Goal: Task Accomplishment & Management: Manage account settings

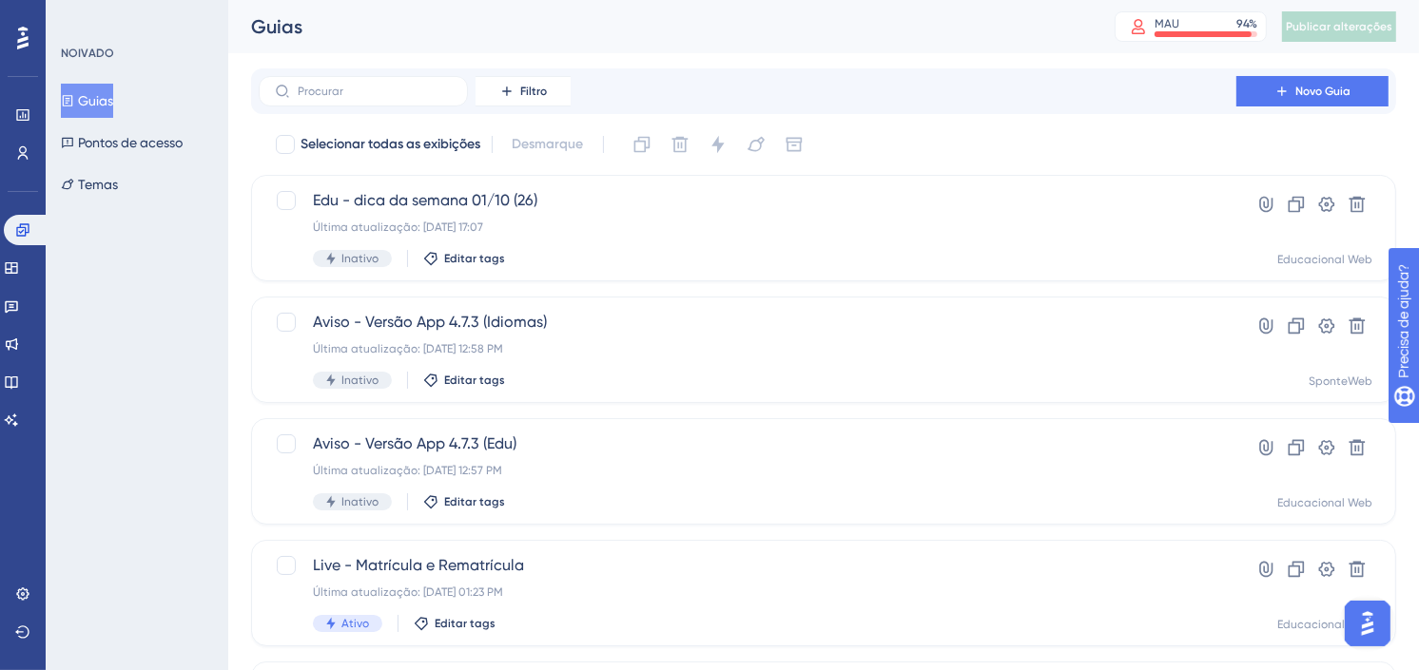
click at [88, 100] on font "Guias" at bounding box center [95, 100] width 35 height 23
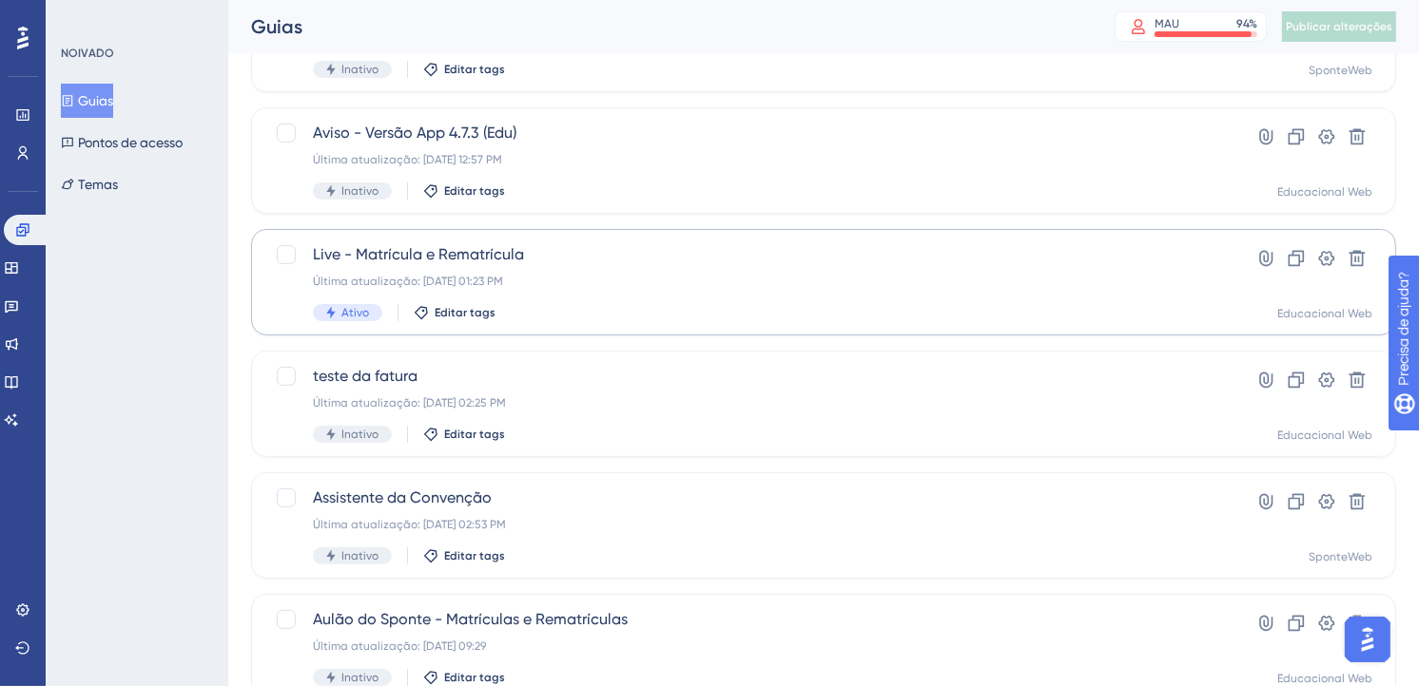
scroll to position [211, 0]
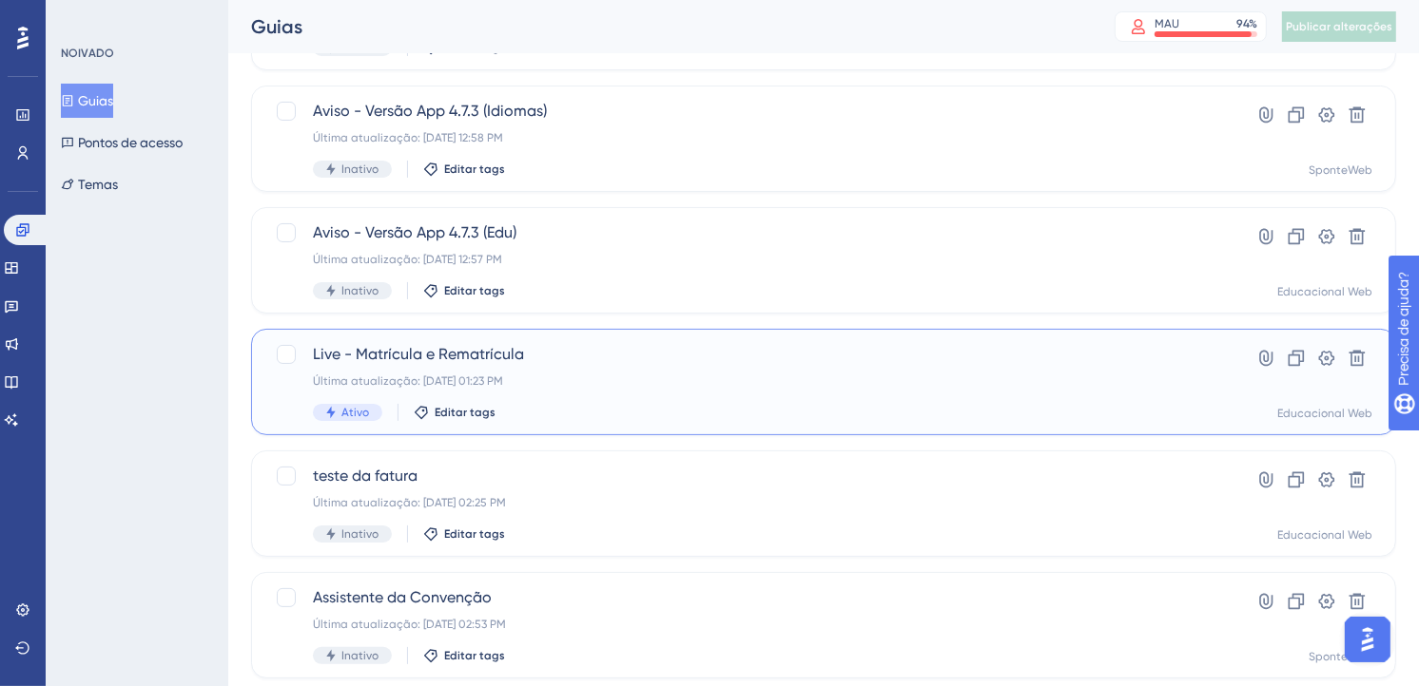
click at [735, 359] on span "Live - Matrícula e Rematrícula" at bounding box center [747, 354] width 869 height 23
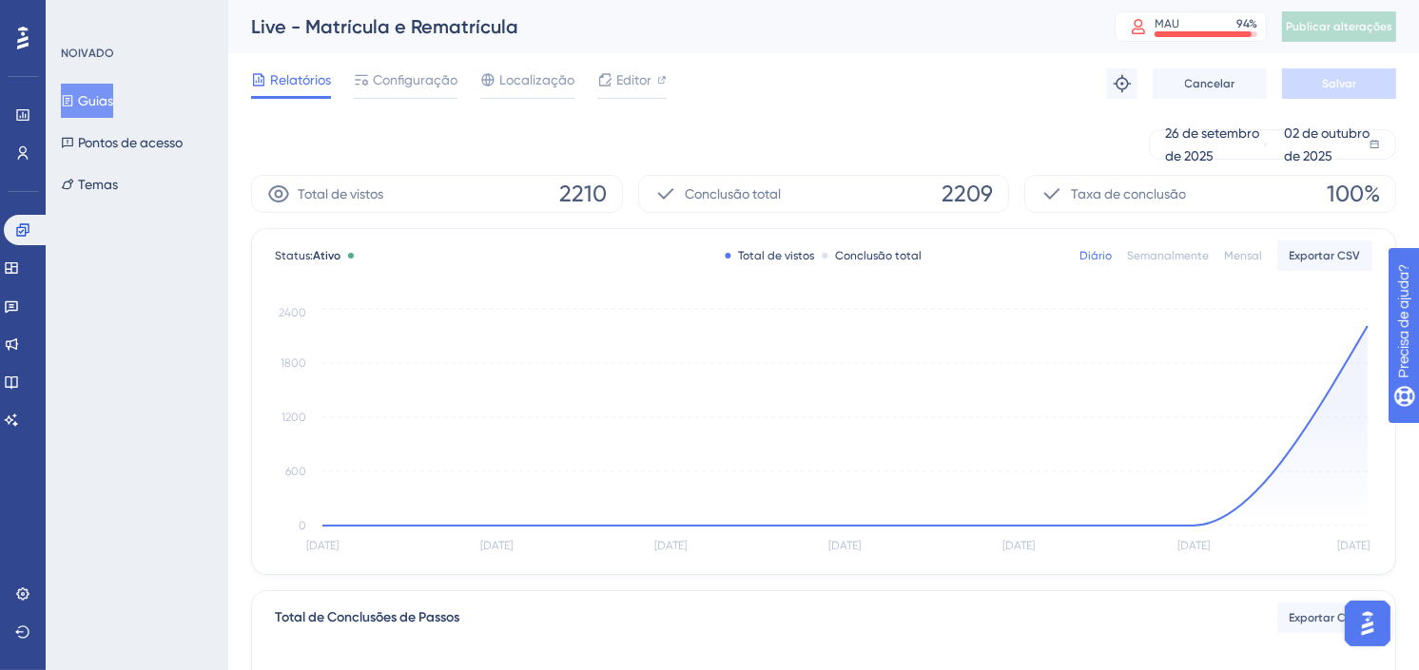
click at [100, 90] on font "Guias" at bounding box center [95, 100] width 35 height 23
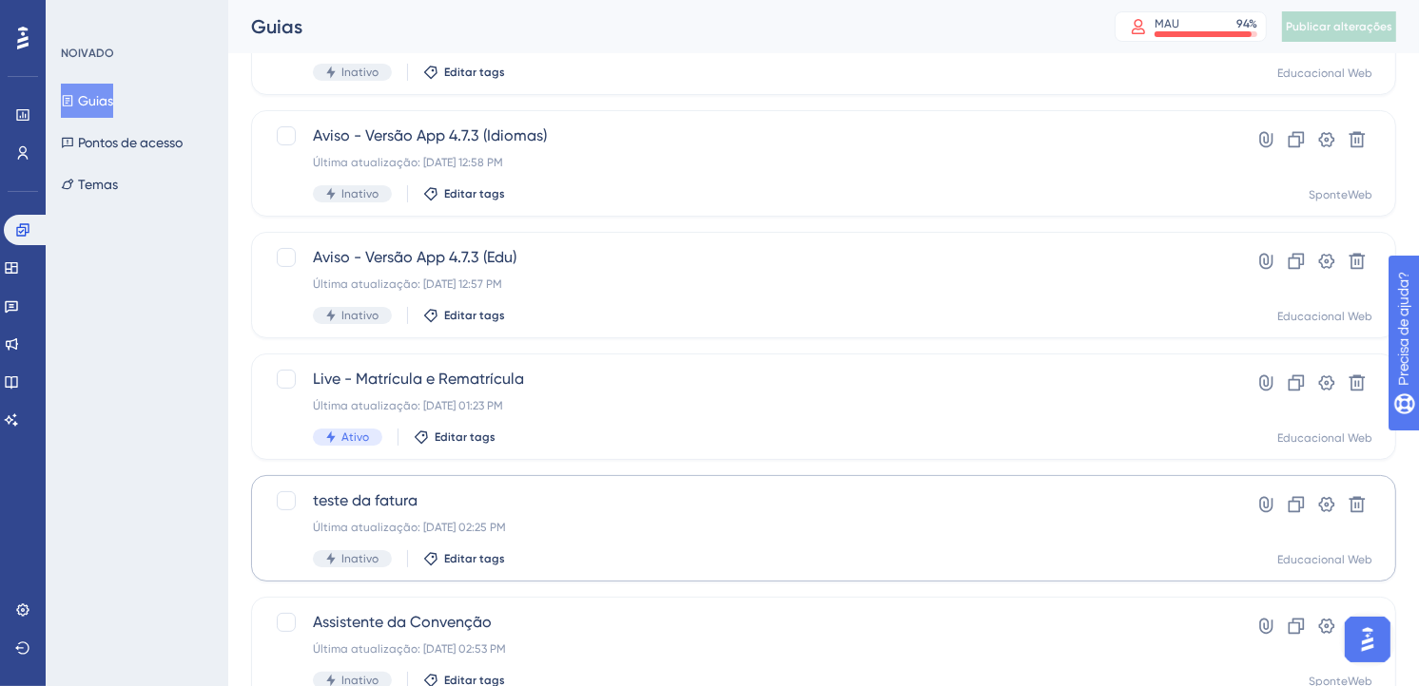
scroll to position [317, 0]
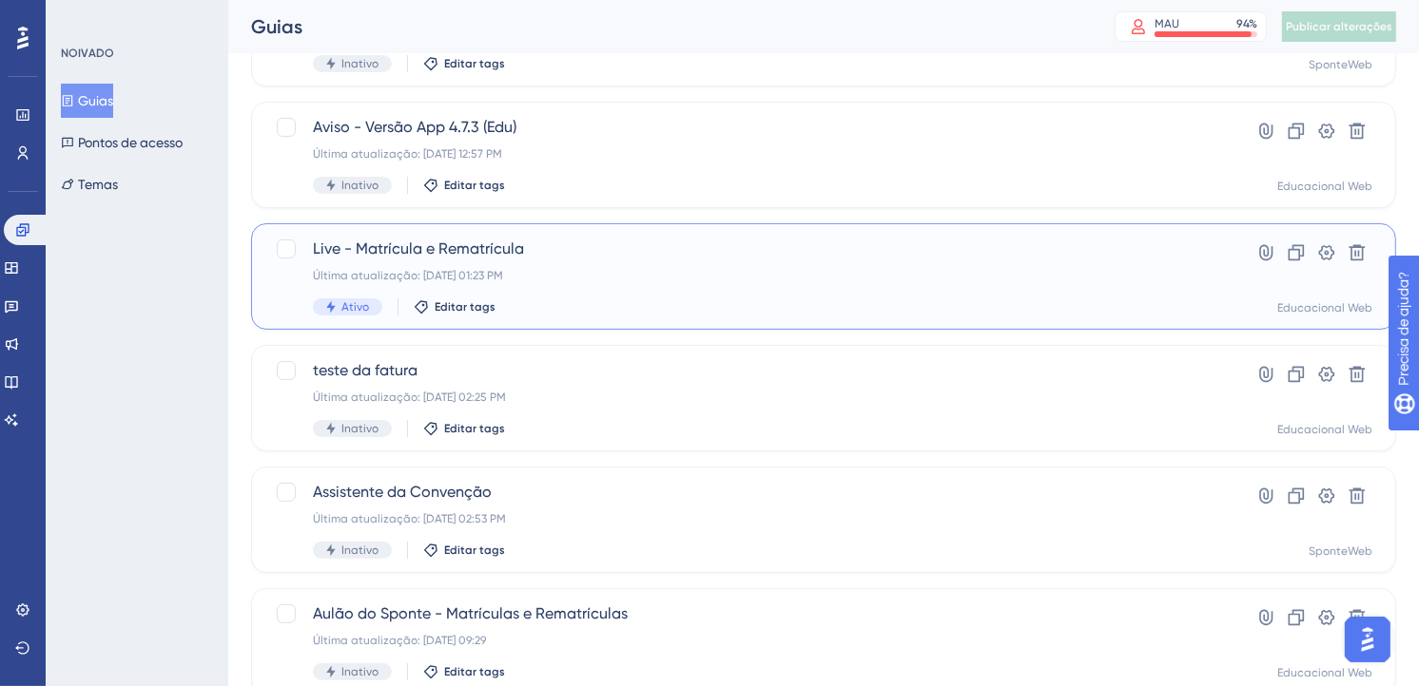
click at [794, 293] on div "Live - Matrícula e Rematrícula Última atualização: [DATE] 01:23 PM Ativo Editar…" at bounding box center [747, 277] width 869 height 78
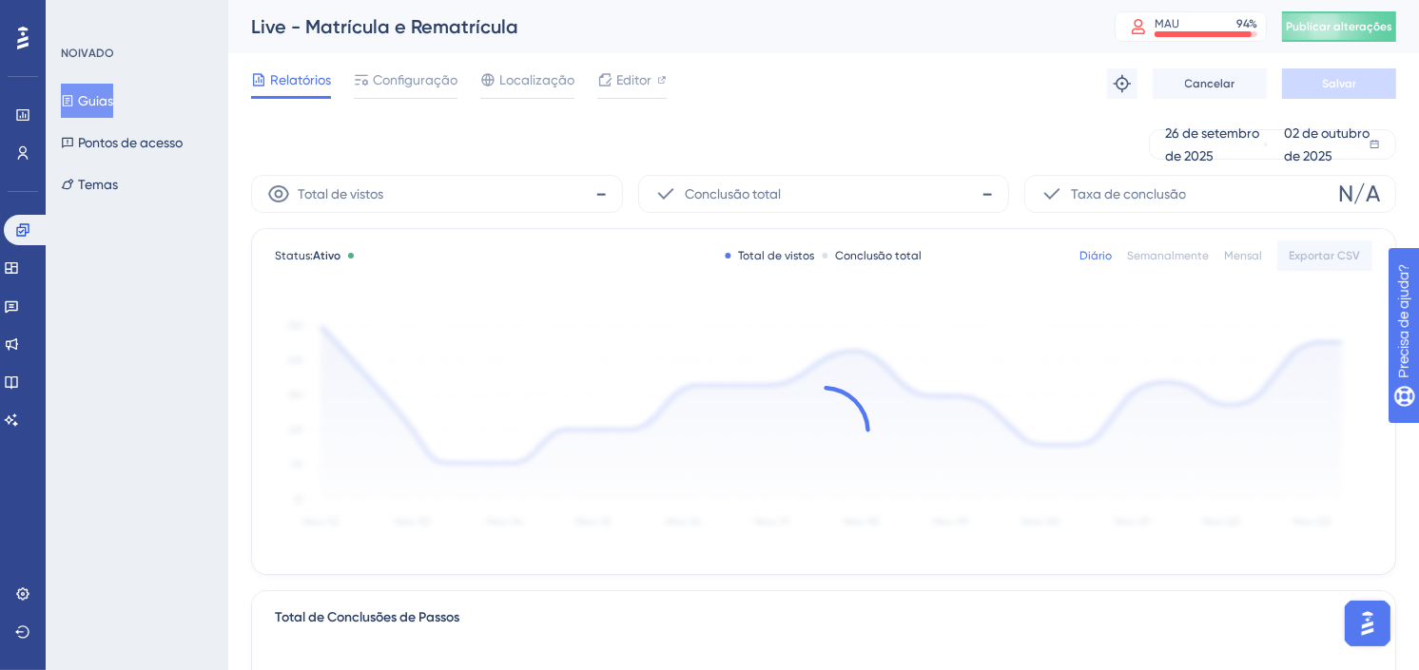
click at [113, 105] on font "Guias" at bounding box center [95, 100] width 35 height 23
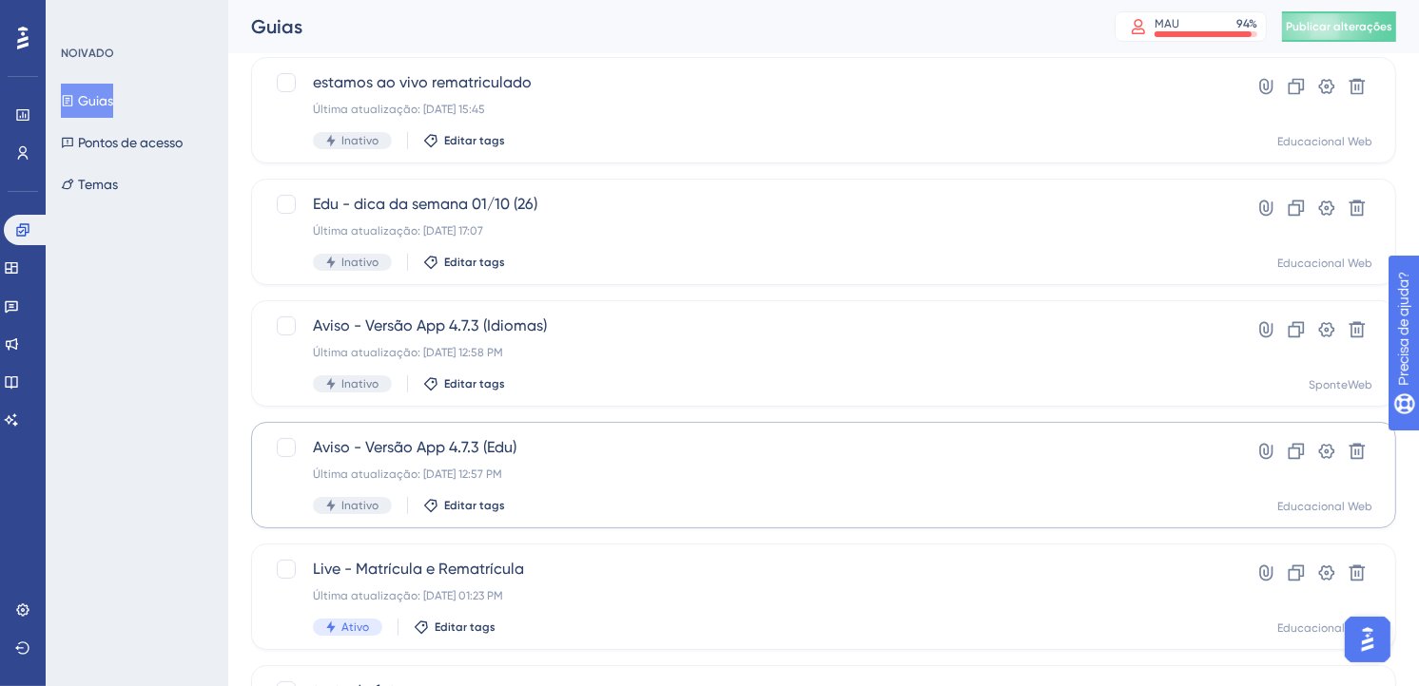
scroll to position [211, 0]
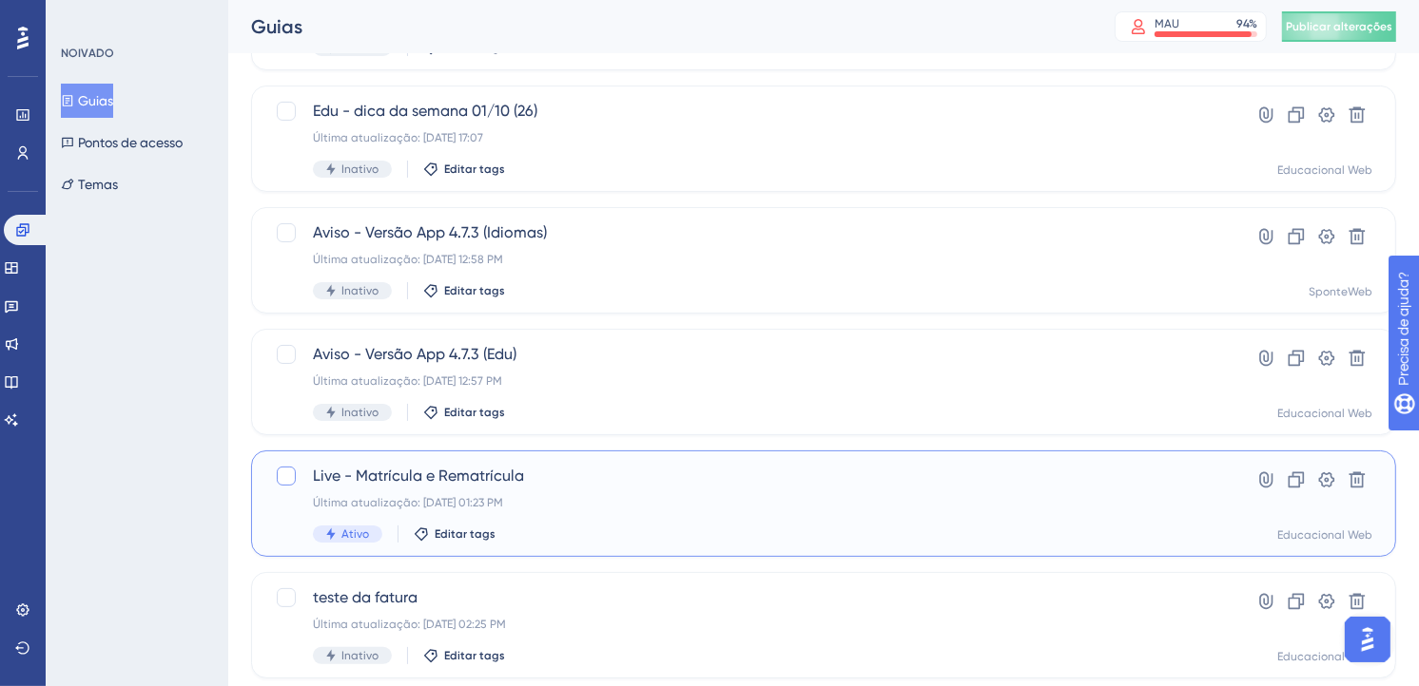
click at [283, 482] on div at bounding box center [286, 476] width 19 height 19
checkbox input "true"
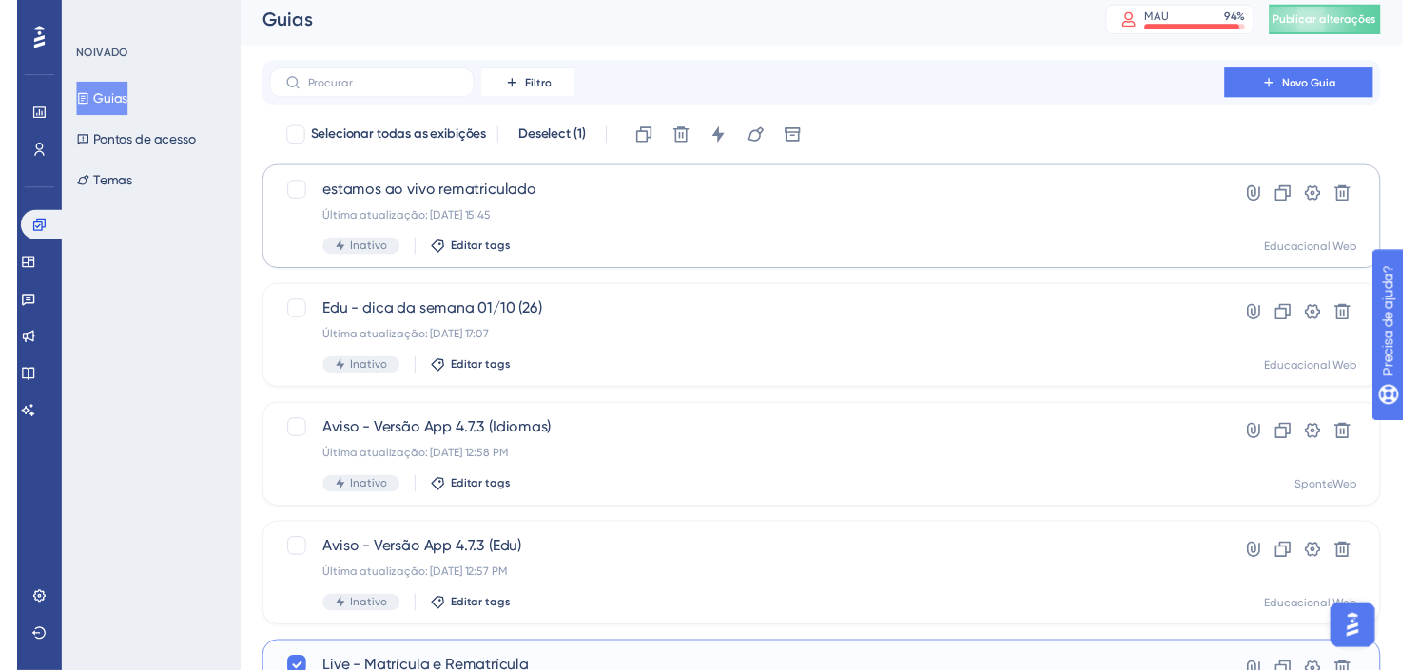
scroll to position [0, 0]
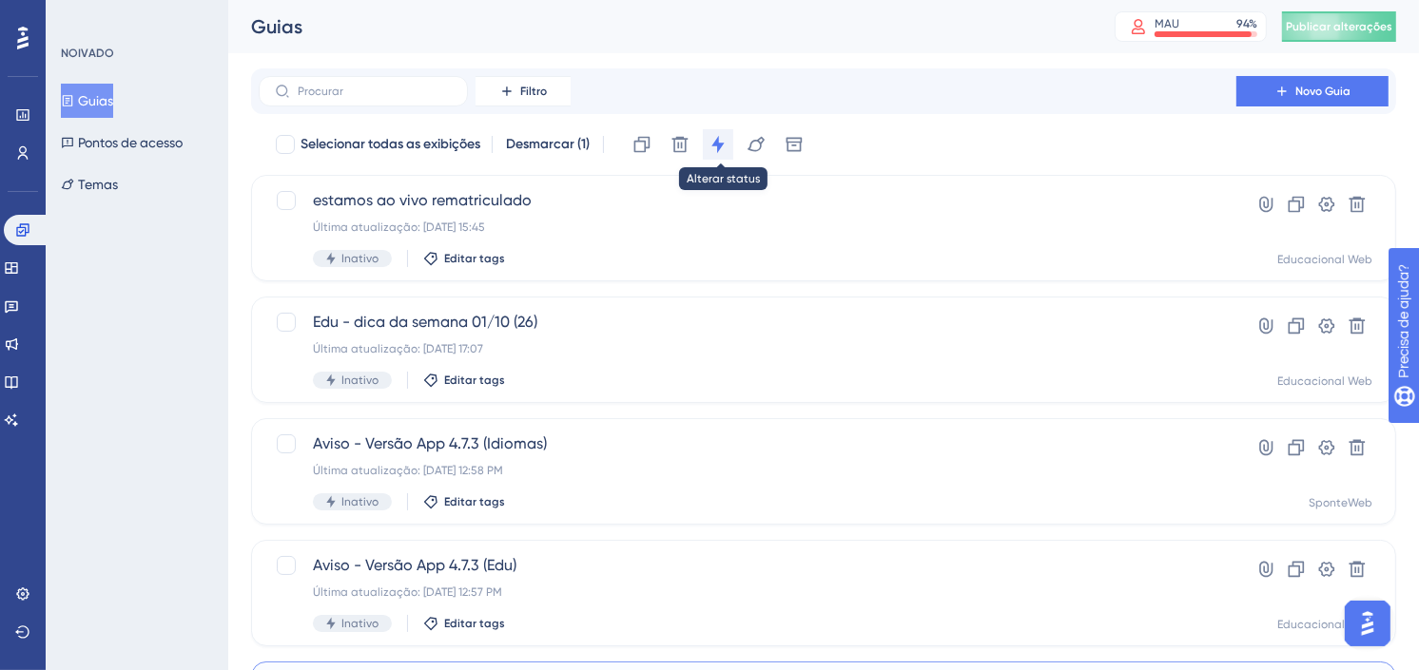
click at [715, 135] on icon at bounding box center [717, 144] width 19 height 19
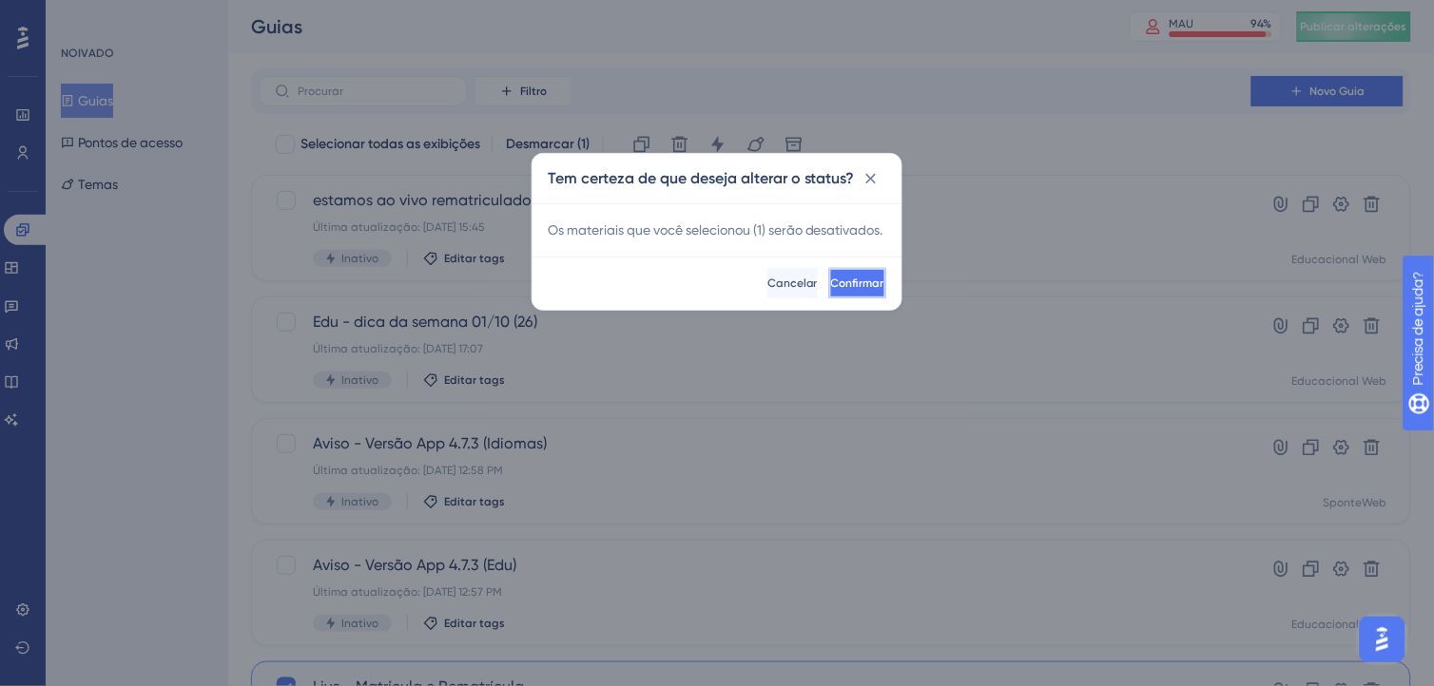
click at [831, 291] on span "Confirmar" at bounding box center [857, 283] width 53 height 15
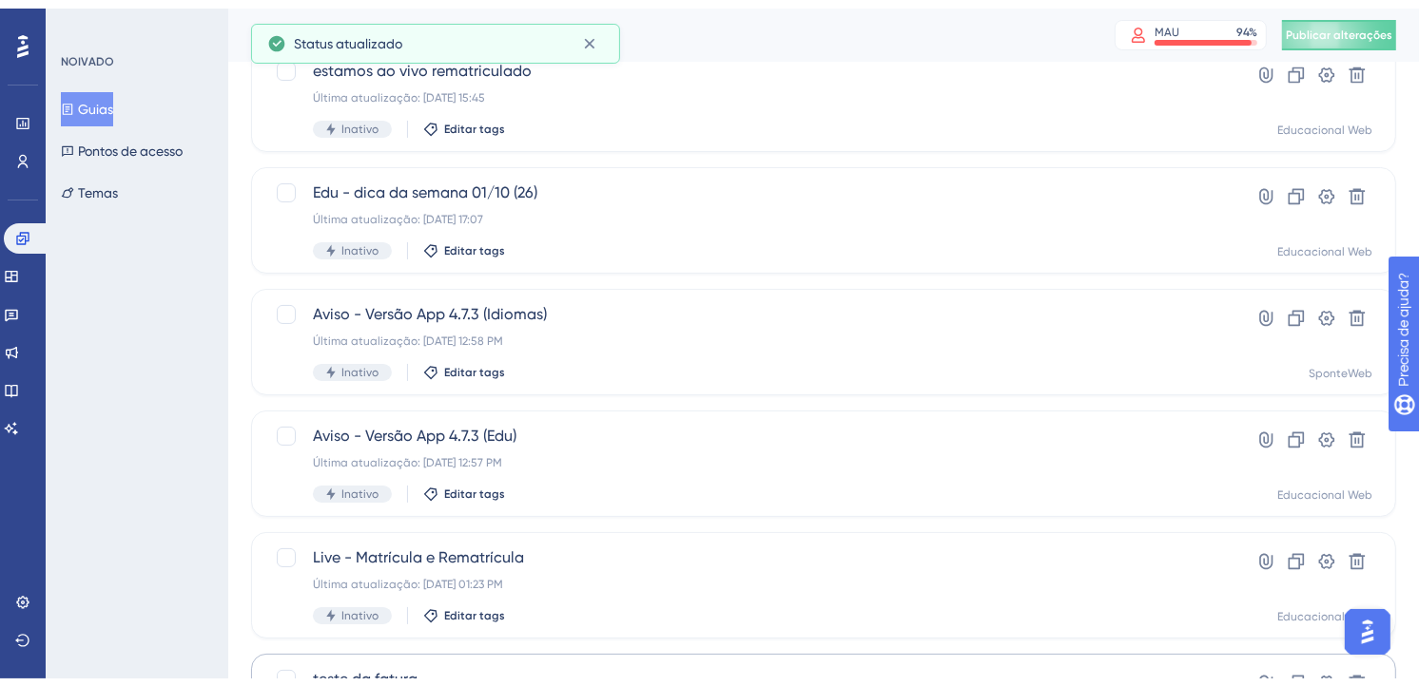
scroll to position [317, 0]
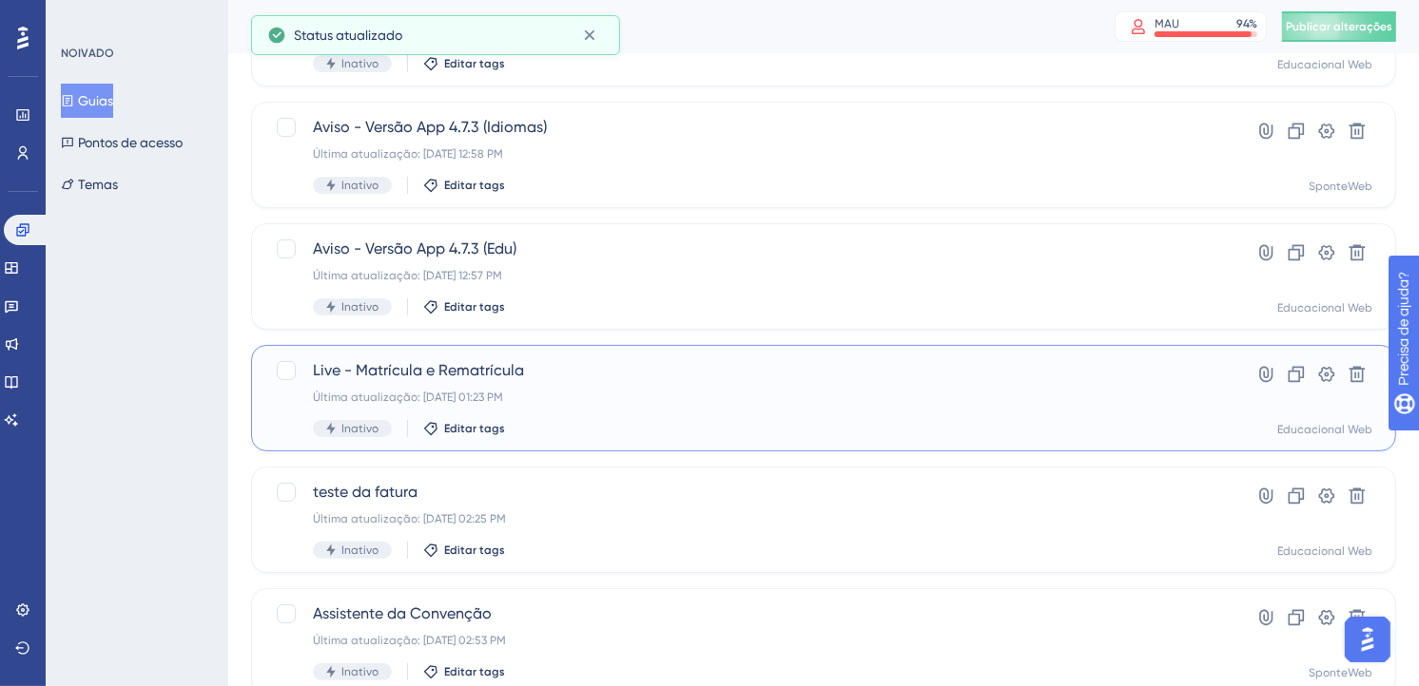
click at [630, 383] on div "Live - Matrícula e Rematrícula Última atualização: [DATE] 01:23 PM Inativo Edit…" at bounding box center [747, 398] width 869 height 78
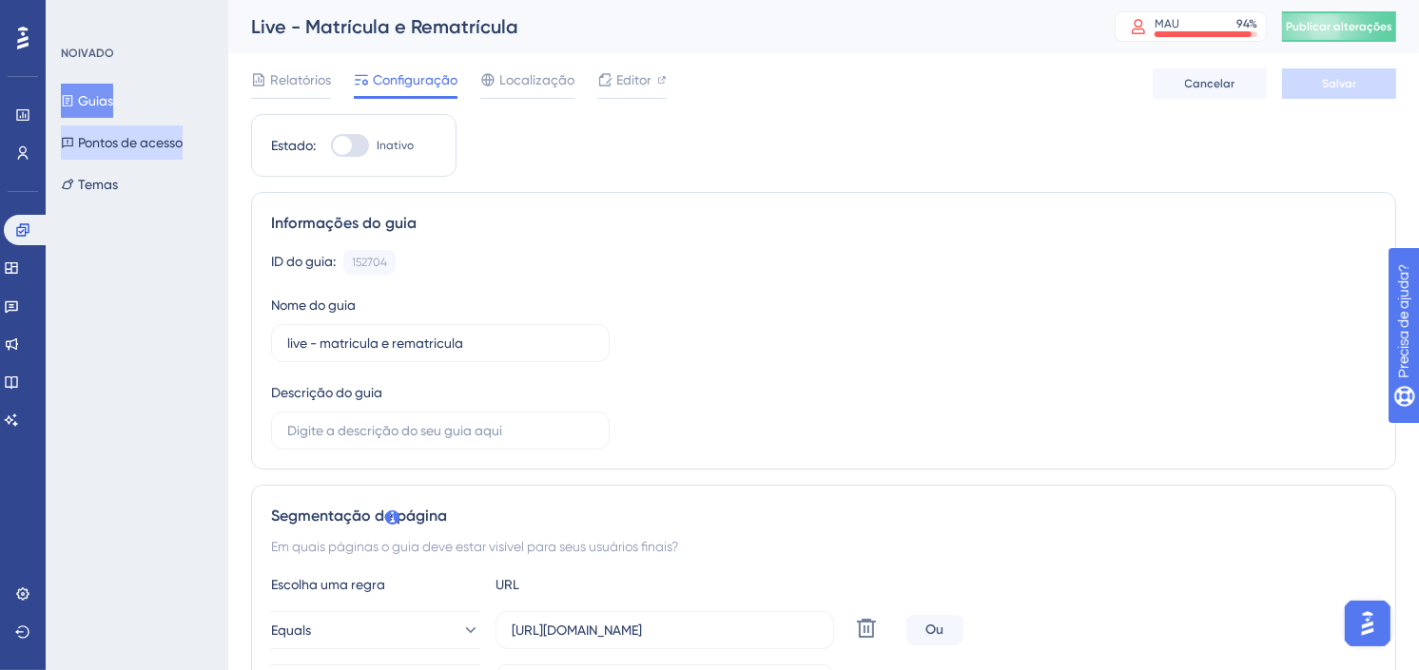
click at [95, 90] on font "Guias" at bounding box center [95, 100] width 35 height 23
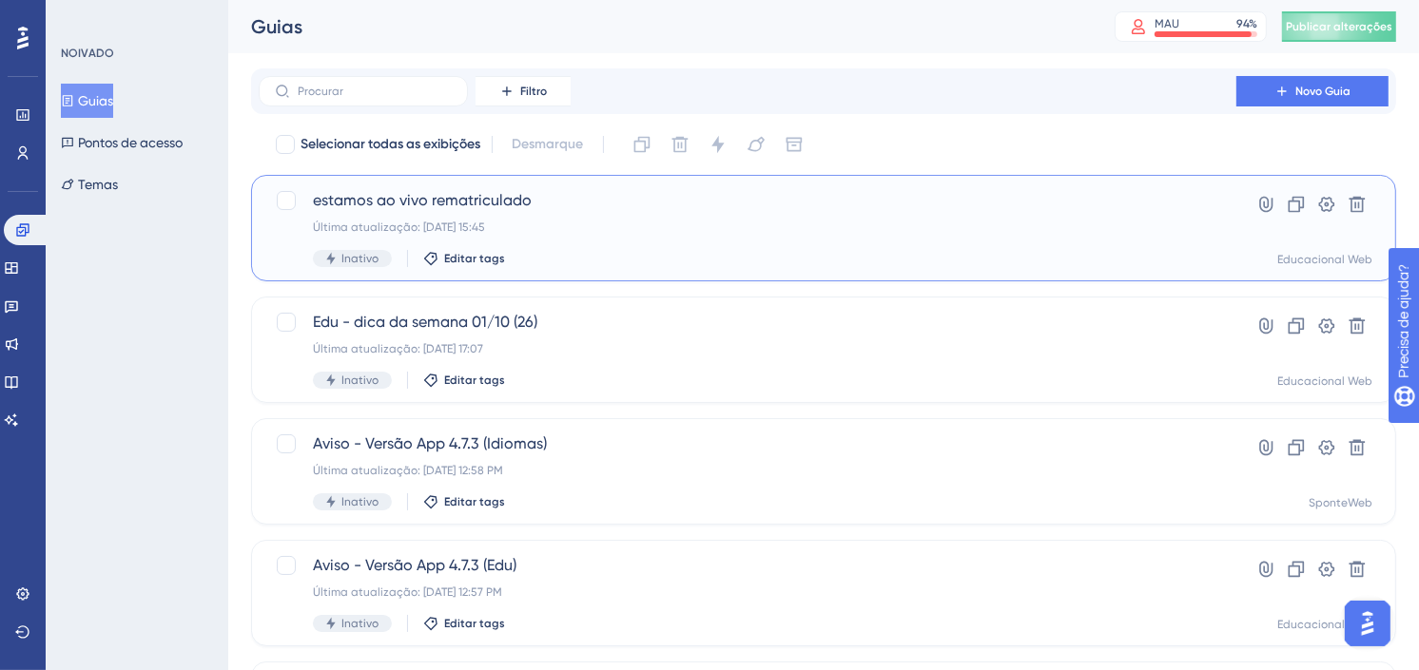
click at [656, 204] on span "estamos ao vivo rematriculado" at bounding box center [747, 200] width 869 height 23
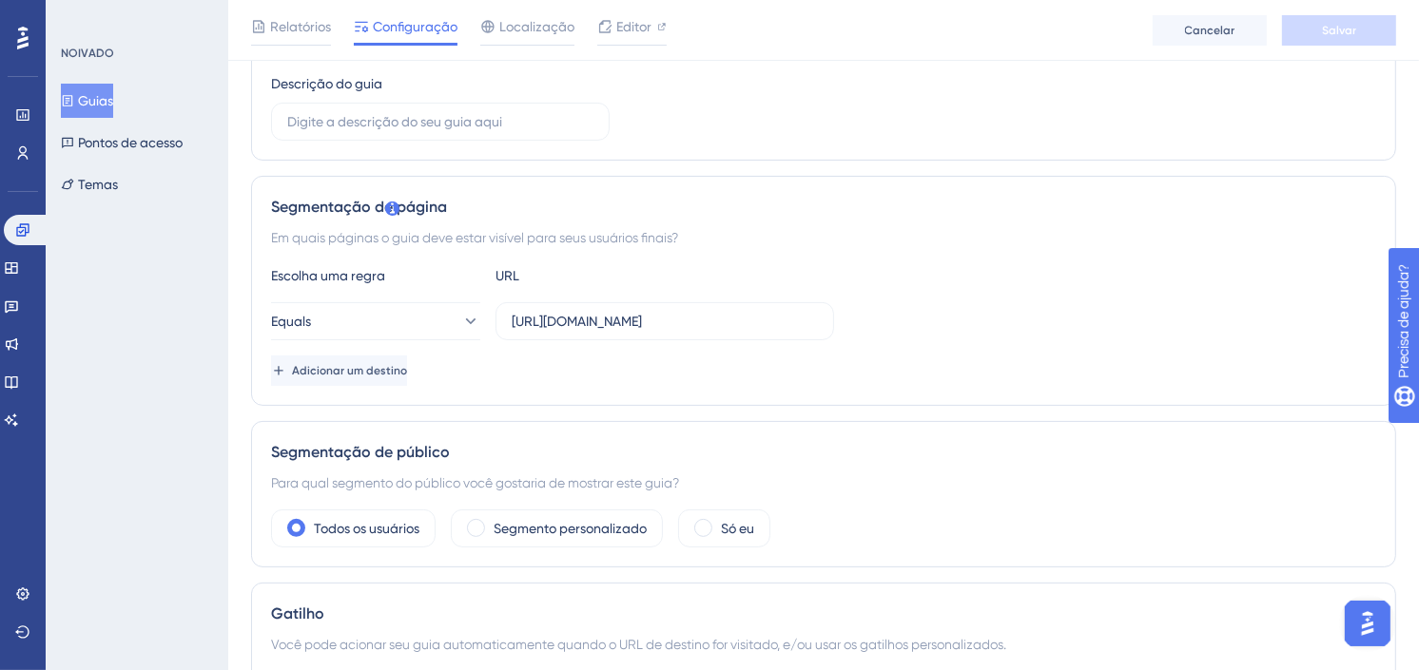
scroll to position [528, 0]
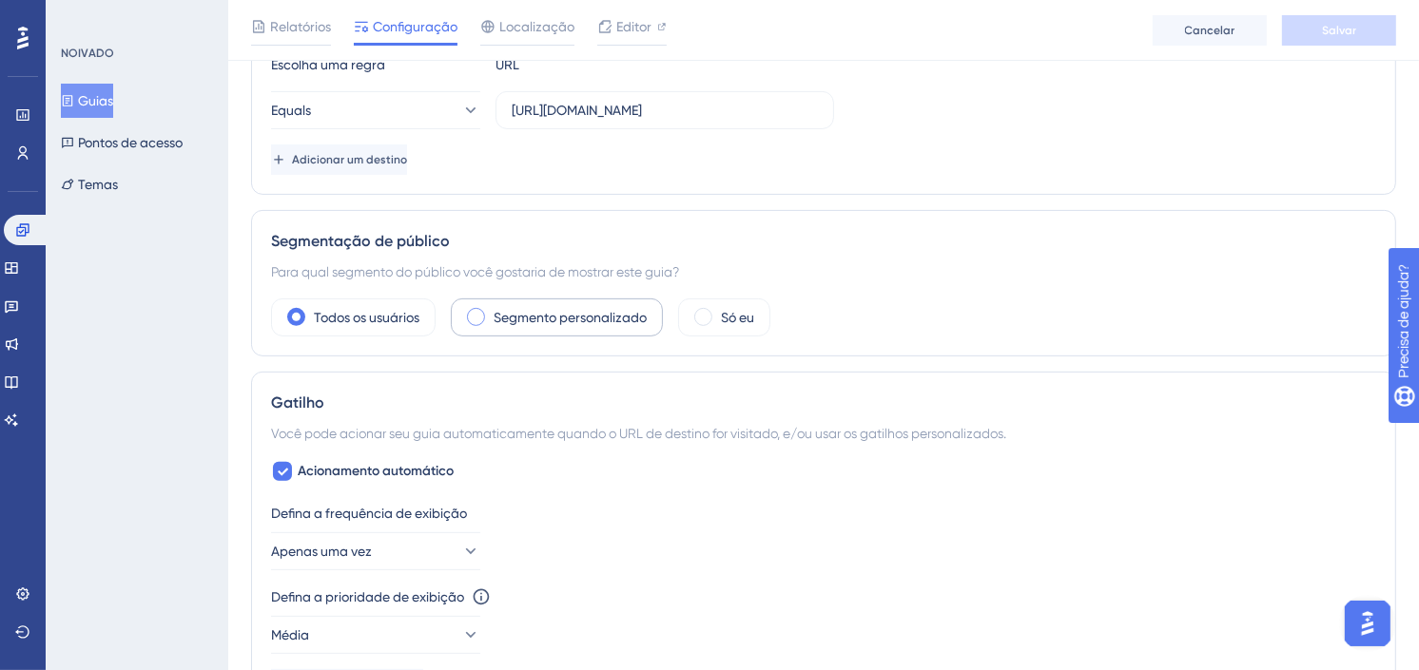
click at [590, 318] on label "Segmento personalizado" at bounding box center [569, 317] width 153 height 23
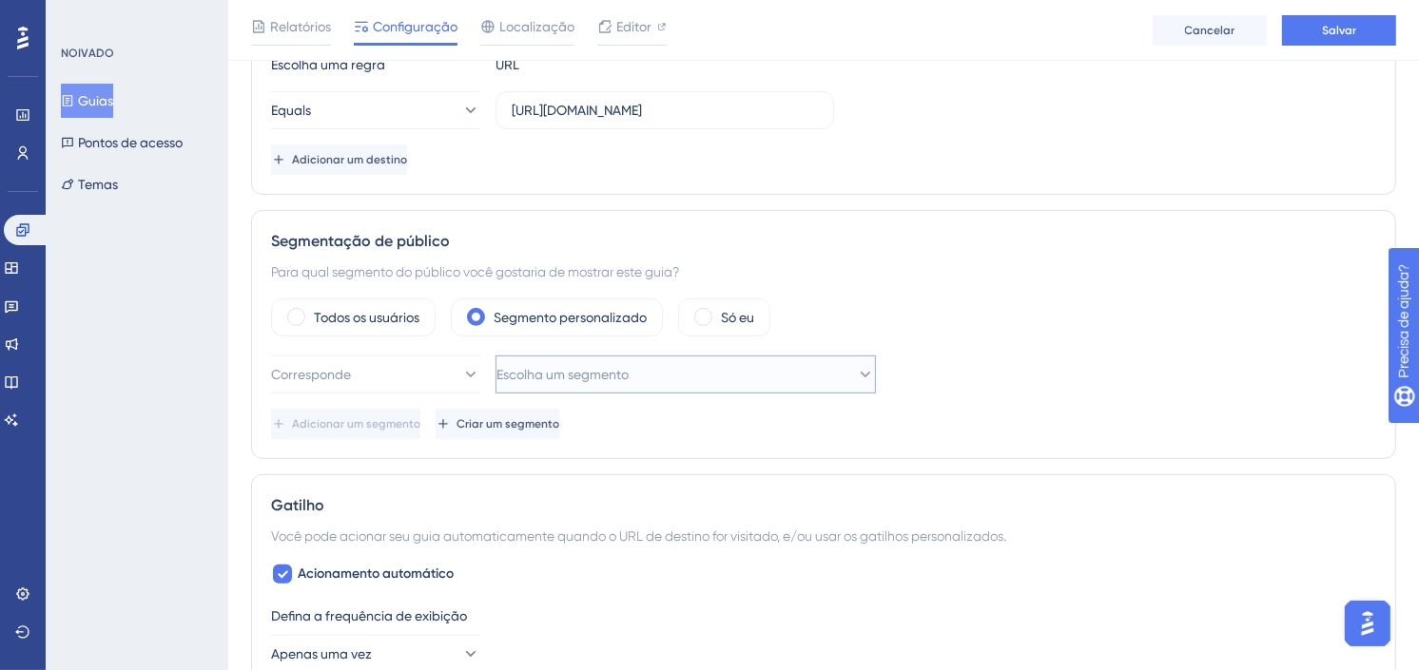
click at [612, 372] on span "Escolha um segmento" at bounding box center [562, 374] width 132 height 23
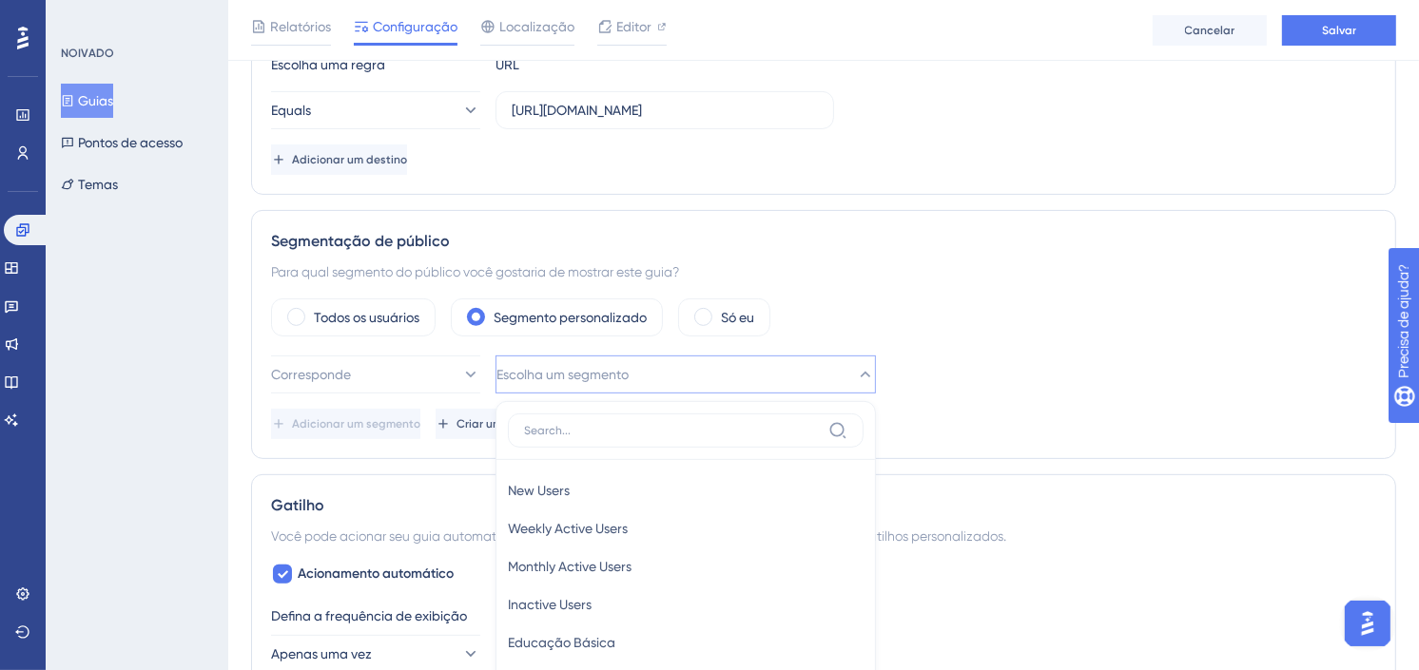
scroll to position [782, 0]
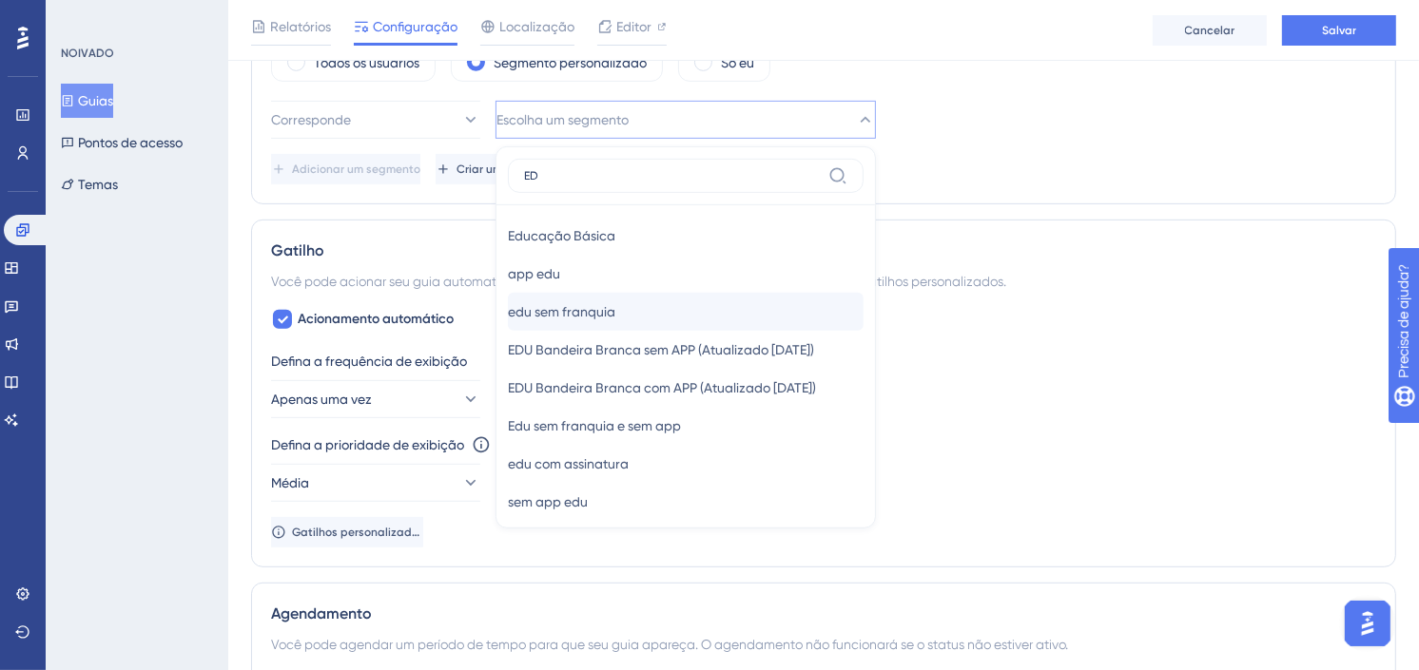
type input "ED"
click at [619, 328] on div "edu sem franquia edu sem franquia" at bounding box center [686, 312] width 356 height 38
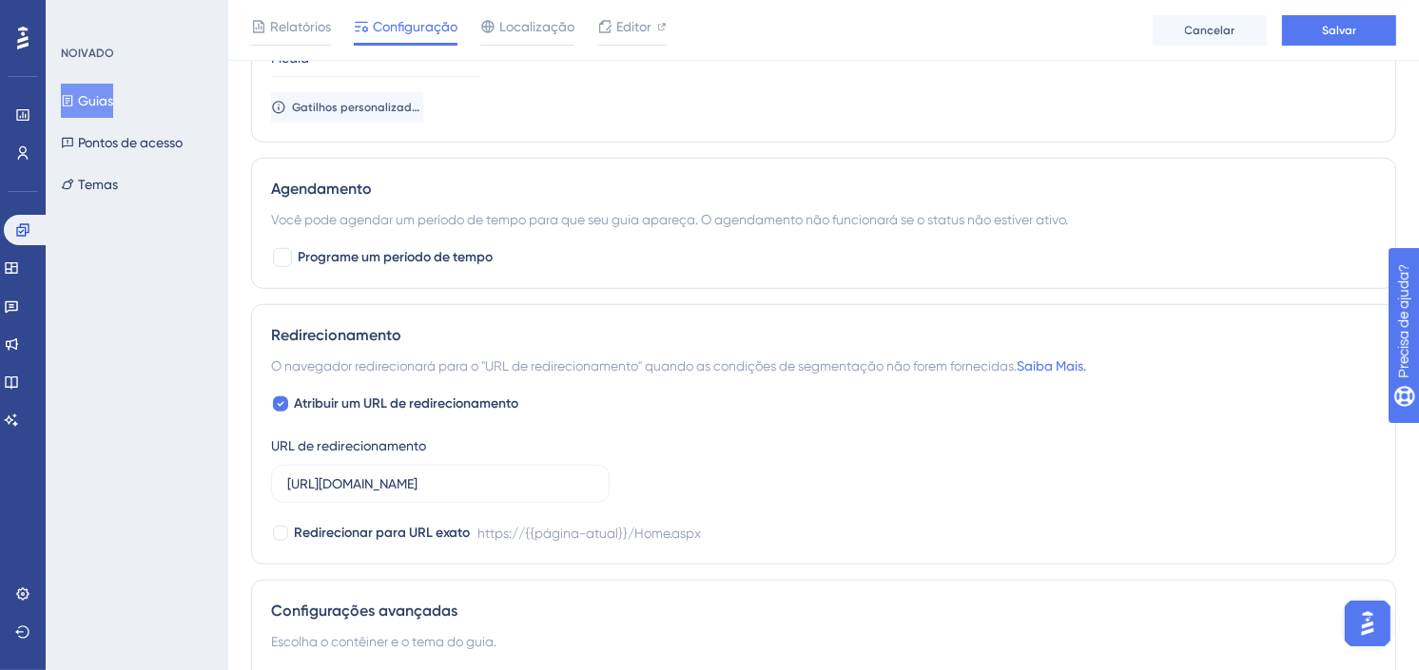
scroll to position [1310, 0]
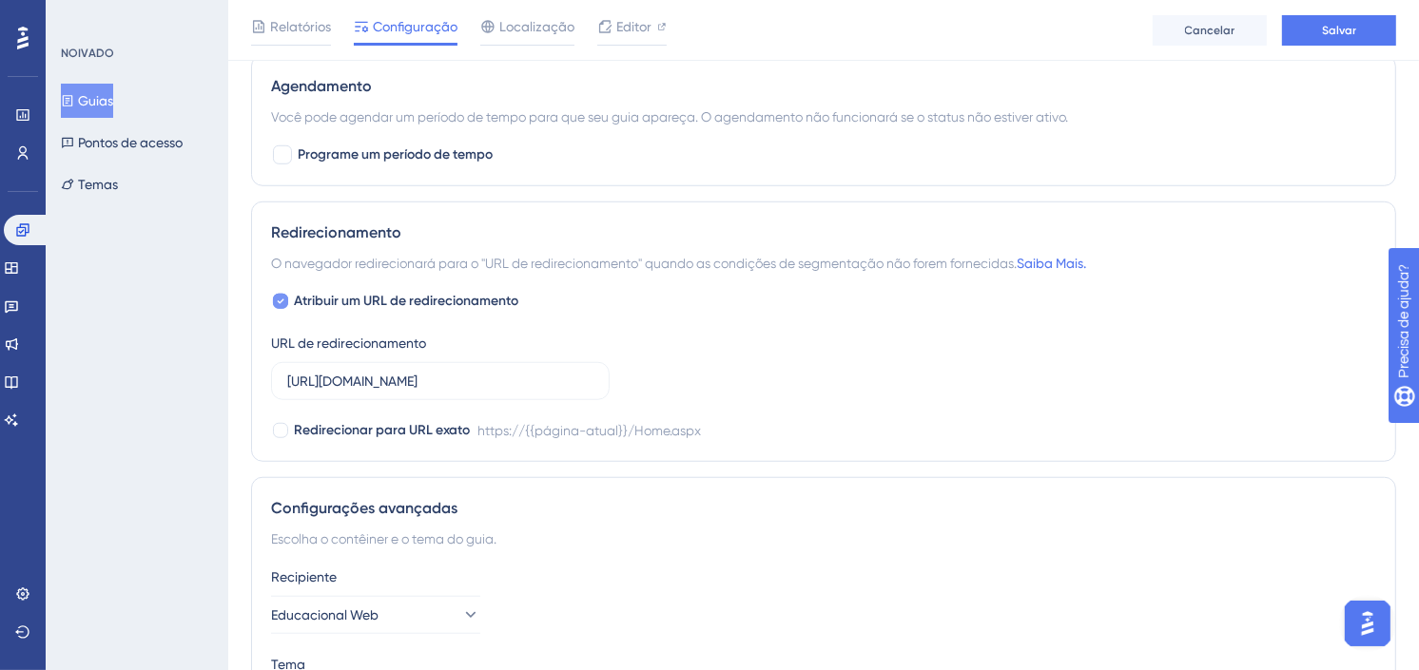
click at [273, 298] on div at bounding box center [280, 301] width 15 height 15
checkbox input "false"
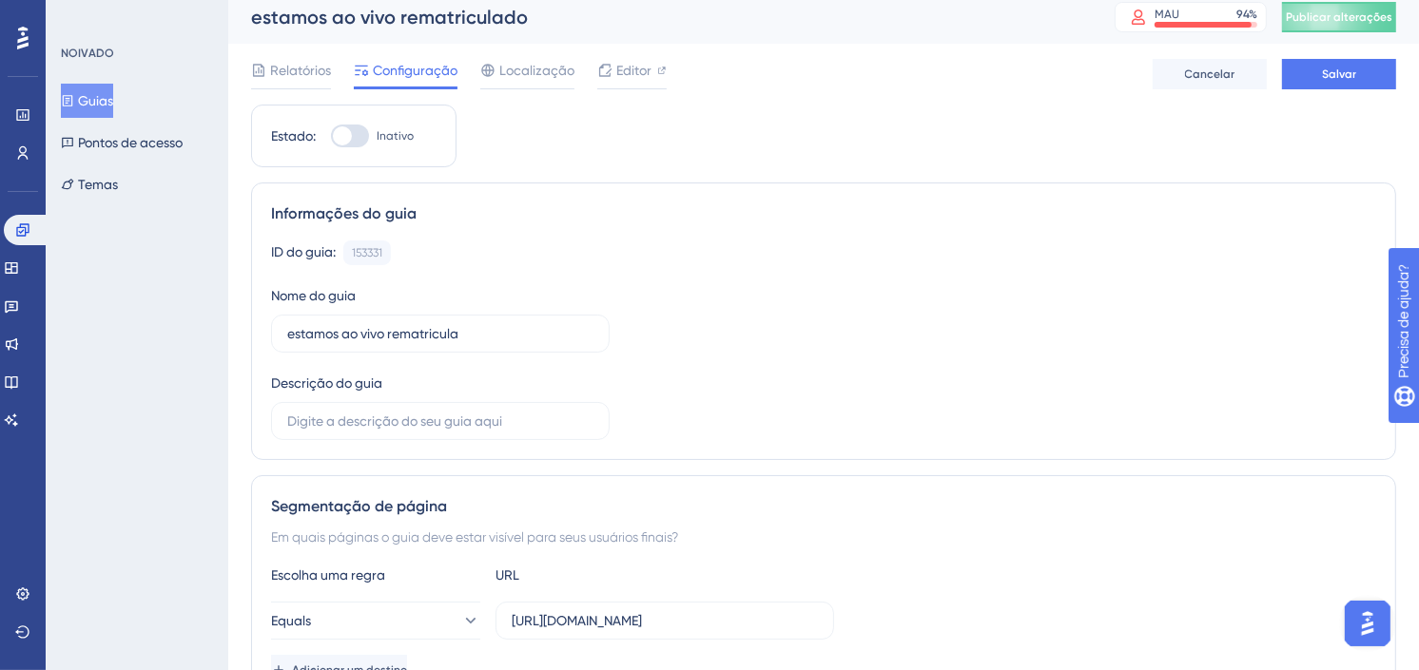
scroll to position [0, 0]
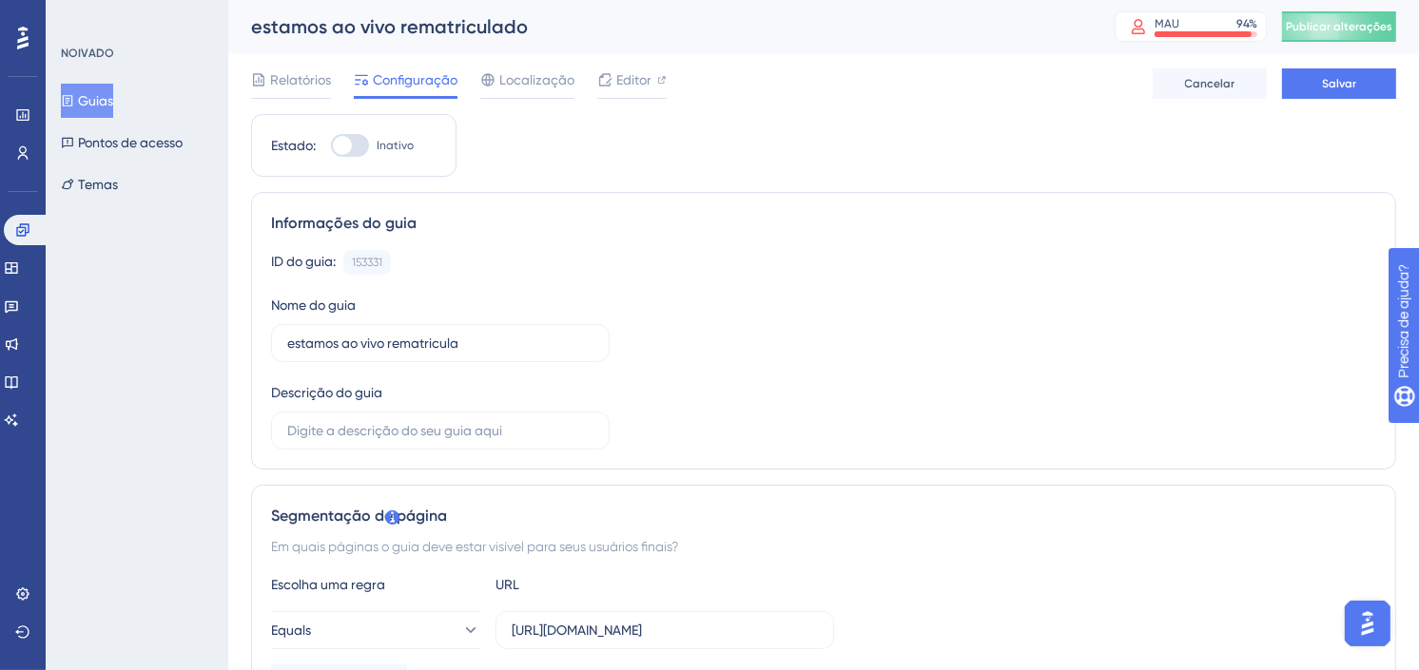
click at [352, 144] on div at bounding box center [342, 145] width 19 height 19
click at [331, 145] on input "Inativo" at bounding box center [330, 145] width 1 height 1
checkbox input "true"
click at [1331, 79] on span "Salvar" at bounding box center [1339, 83] width 34 height 15
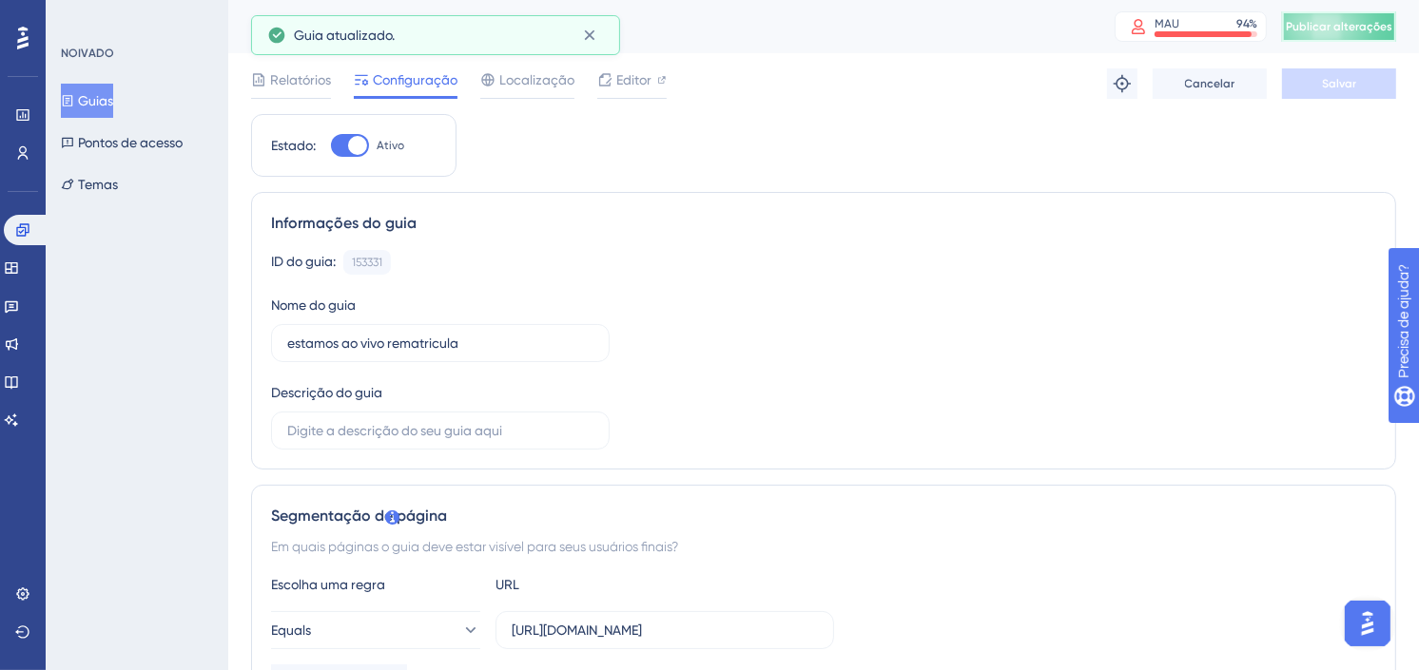
click at [1366, 24] on button "Publicar alterações" at bounding box center [1339, 26] width 114 height 30
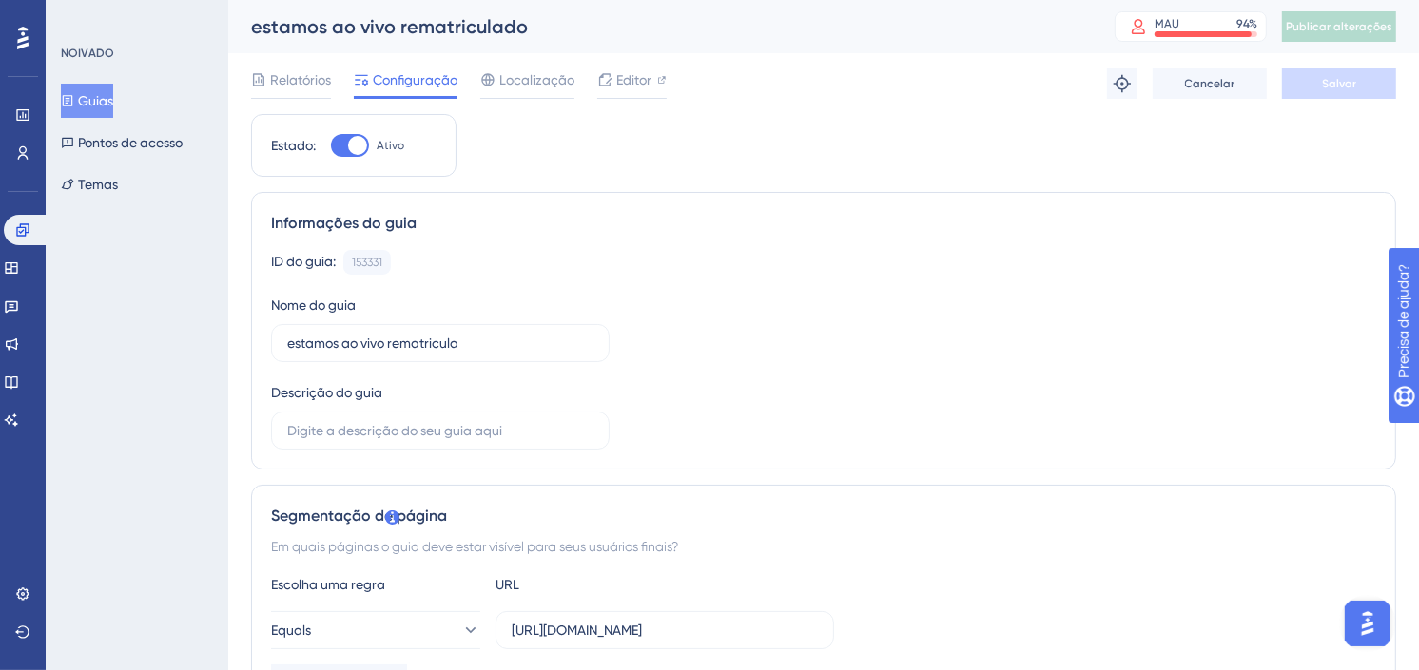
click at [108, 97] on font "Guias" at bounding box center [95, 100] width 35 height 23
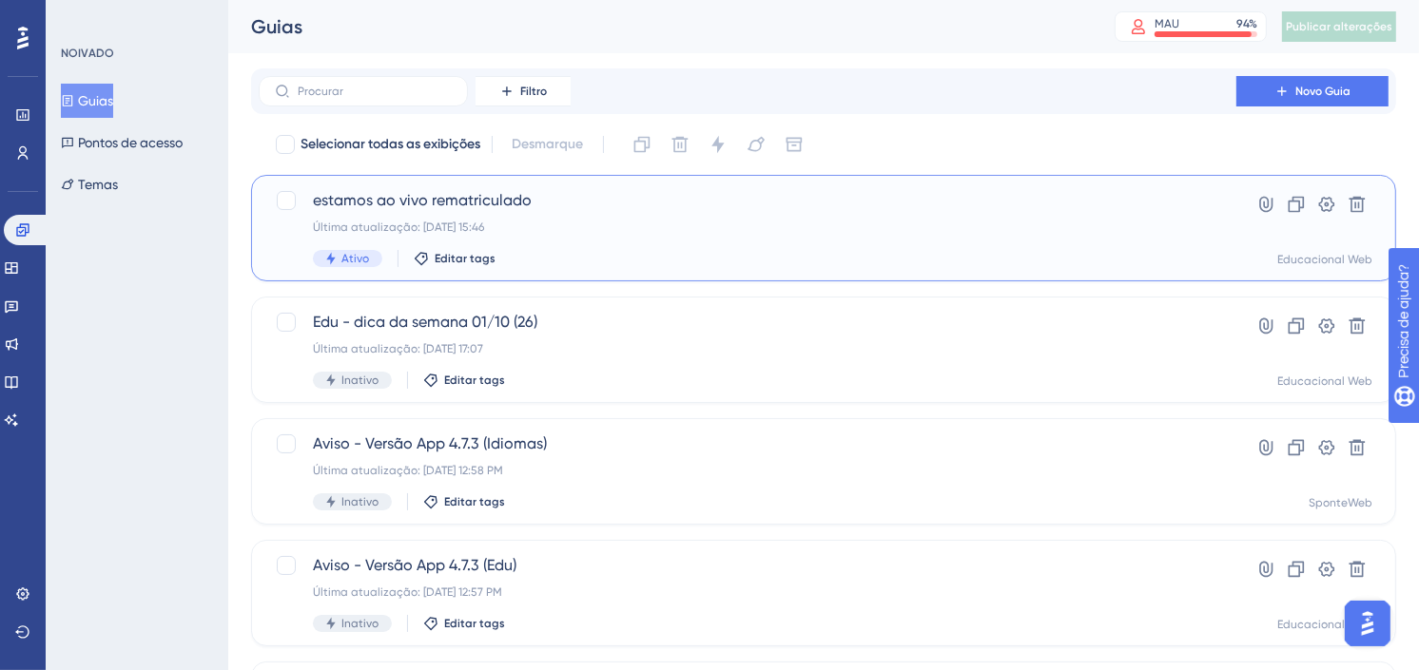
click at [648, 204] on span "estamos ao vivo rematriculado" at bounding box center [747, 200] width 869 height 23
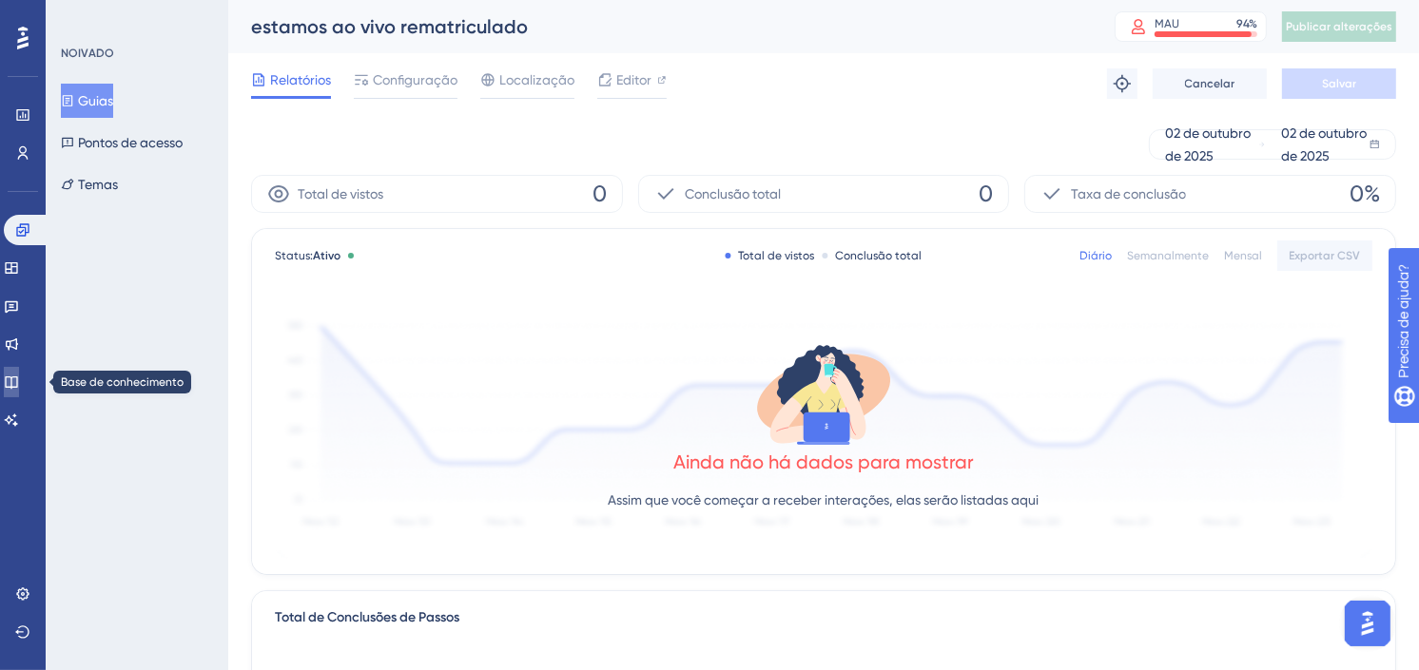
click at [15, 378] on icon at bounding box center [11, 382] width 15 height 15
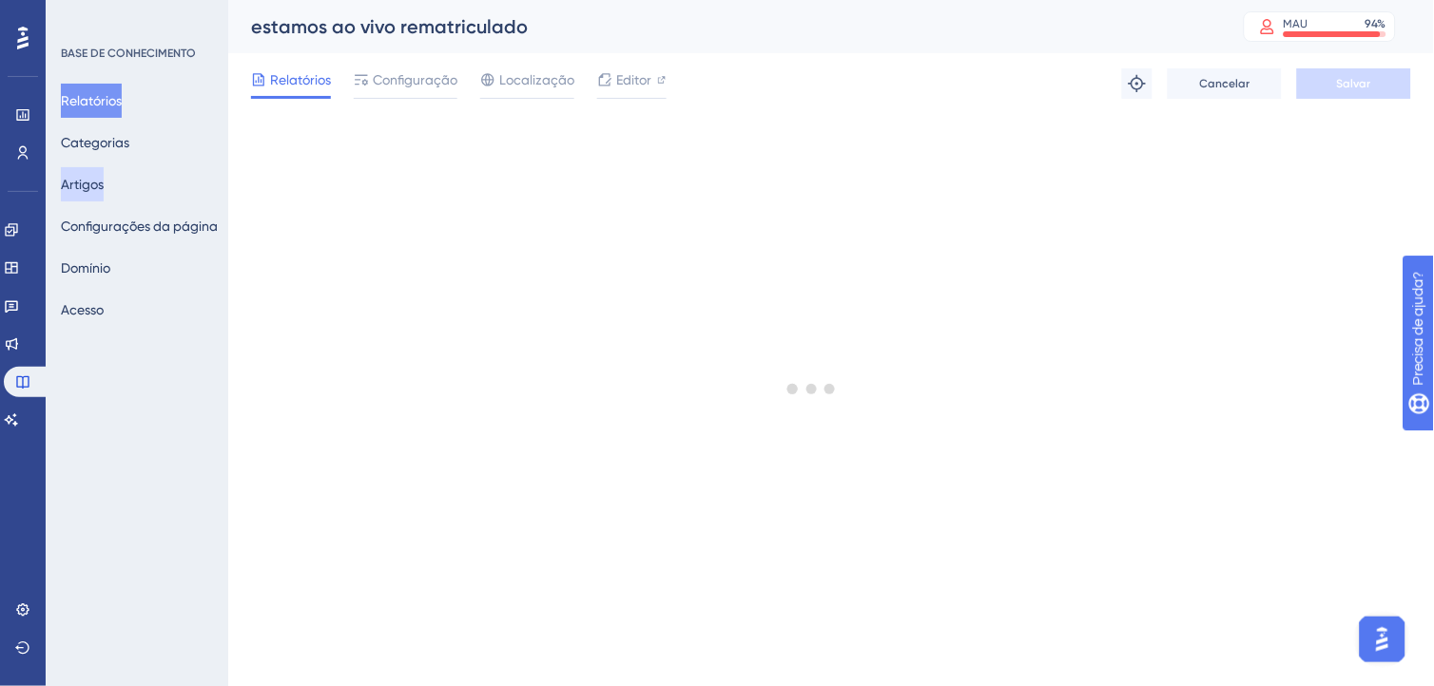
click at [95, 187] on button "Artigos" at bounding box center [82, 184] width 43 height 34
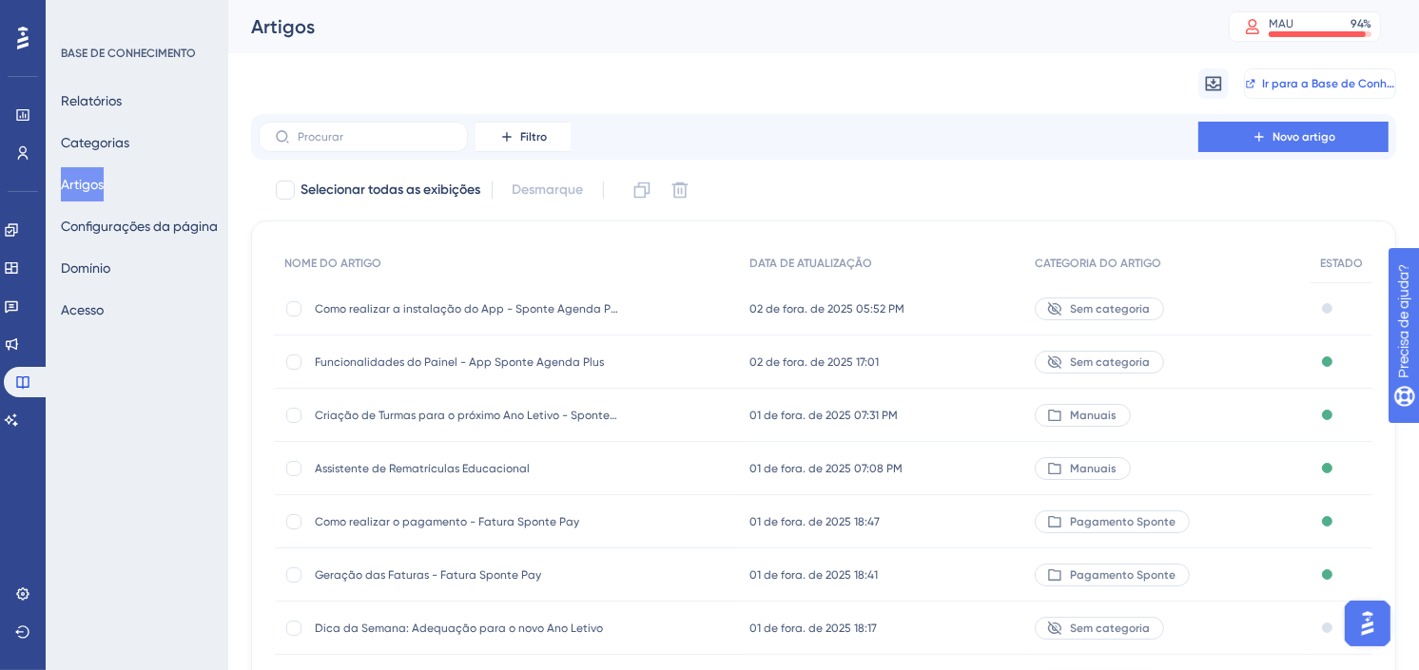
click at [1280, 87] on span "Ir para a Base de Conhecimento" at bounding box center [1328, 83] width 133 height 15
